Goal: Task Accomplishment & Management: Manage account settings

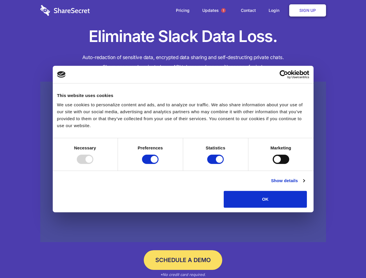
click at [93, 164] on div at bounding box center [85, 159] width 17 height 9
click at [159, 164] on input "Preferences" at bounding box center [150, 159] width 17 height 9
checkbox input "false"
click at [216, 164] on input "Statistics" at bounding box center [215, 159] width 17 height 9
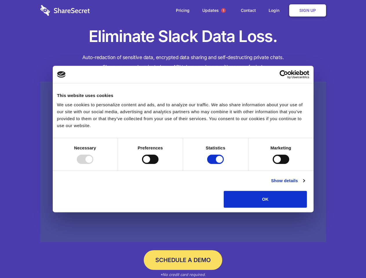
checkbox input "false"
click at [273, 164] on input "Marketing" at bounding box center [281, 159] width 17 height 9
checkbox input "true"
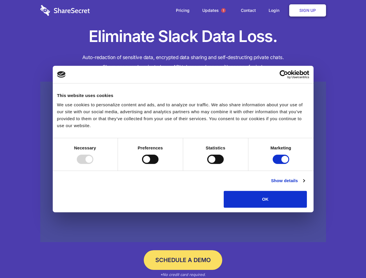
click at [305, 184] on link "Show details" at bounding box center [288, 180] width 34 height 7
